Goal: Navigation & Orientation: Find specific page/section

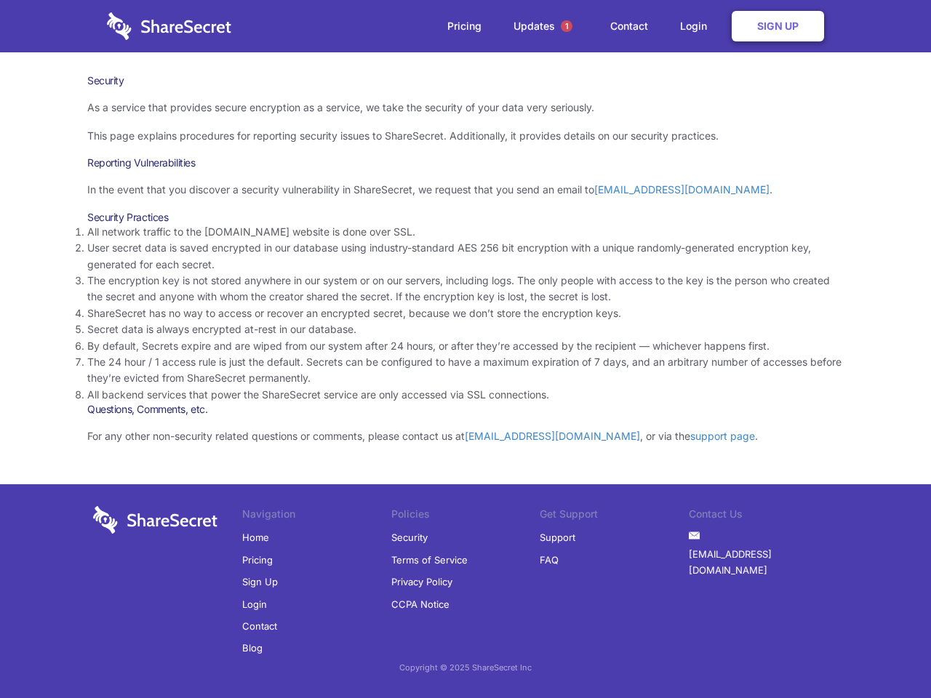
click at [465, 349] on li "By default, Secrets expire and are wiped from our system after 24 hours, or aft…" at bounding box center [465, 346] width 756 height 16
click at [567, 26] on span "1" at bounding box center [567, 26] width 12 height 12
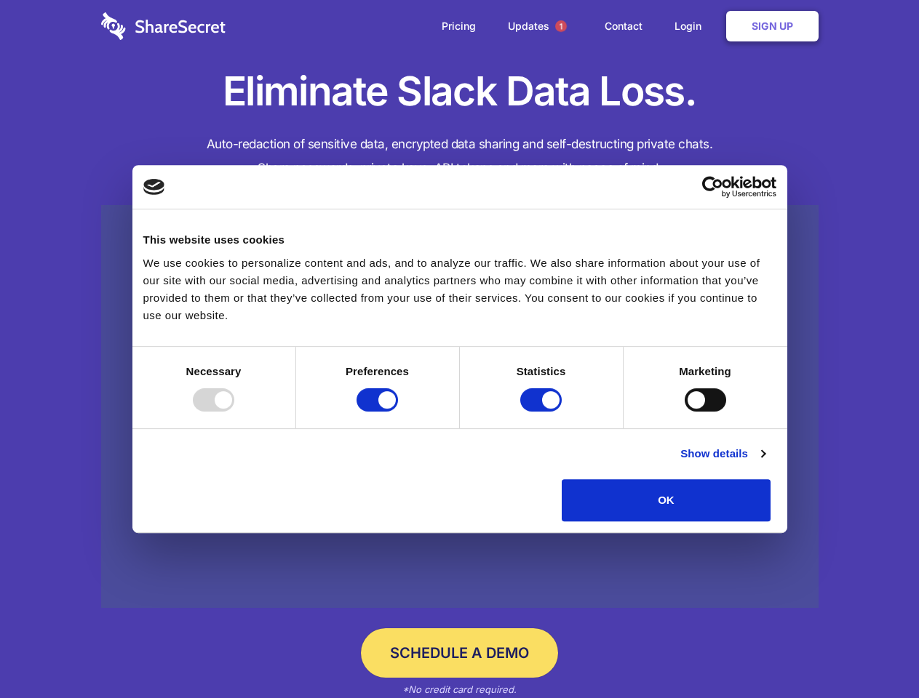
click at [234, 412] on div at bounding box center [213, 399] width 41 height 23
click at [398, 412] on input "Preferences" at bounding box center [376, 399] width 41 height 23
checkbox input "false"
click at [543, 412] on input "Statistics" at bounding box center [540, 399] width 41 height 23
checkbox input "false"
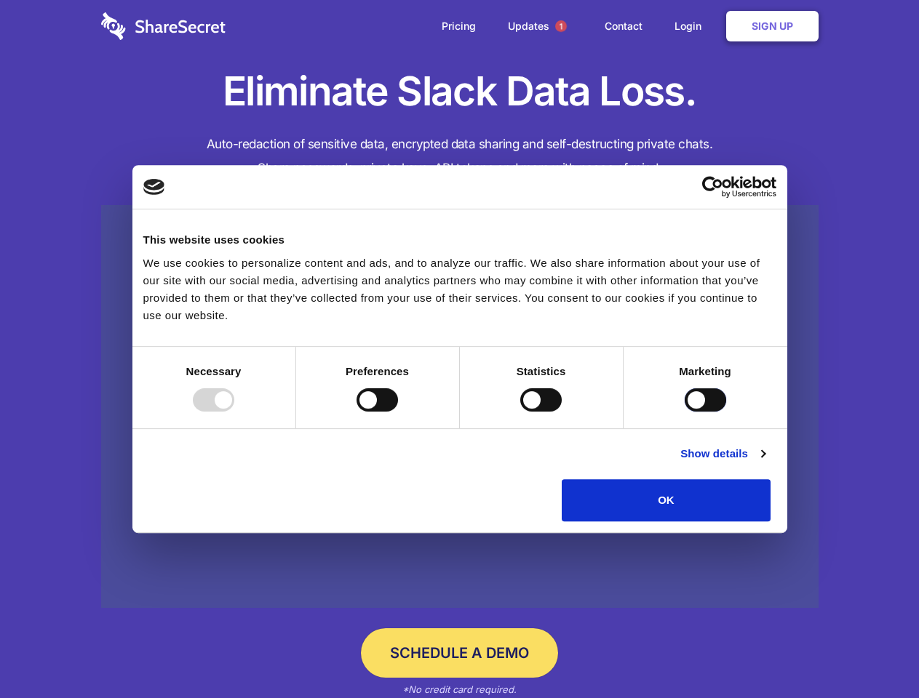
click at [684, 412] on input "Marketing" at bounding box center [704, 399] width 41 height 23
checkbox input "true"
click at [764, 463] on link "Show details" at bounding box center [722, 453] width 84 height 17
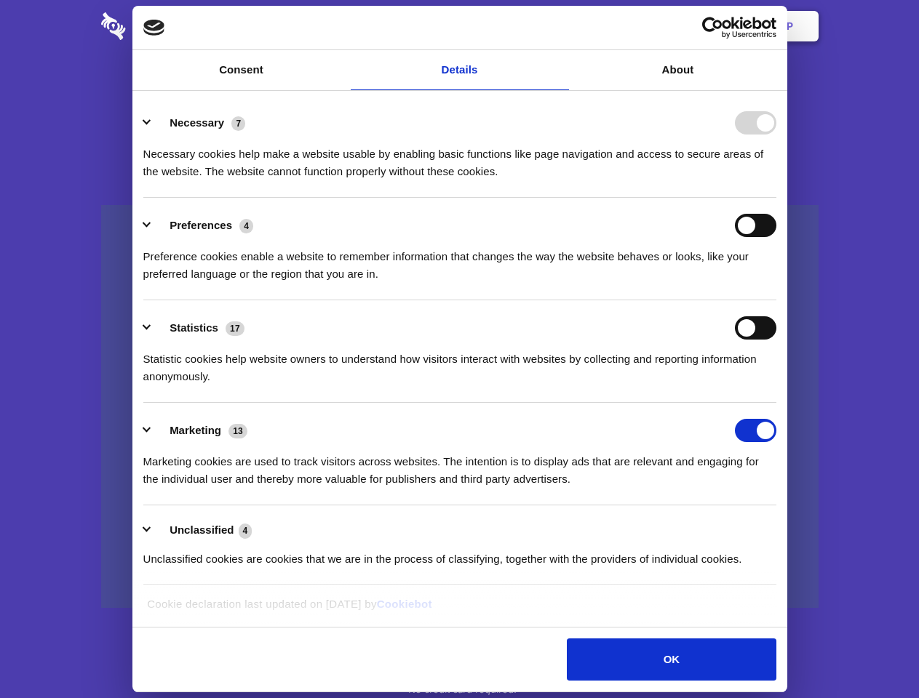
click at [776, 198] on li "Necessary 7 Necessary cookies help make a website usable by enabling basic func…" at bounding box center [459, 146] width 633 height 103
click at [560, 26] on span "1" at bounding box center [561, 26] width 12 height 12
